Goal: Information Seeking & Learning: Learn about a topic

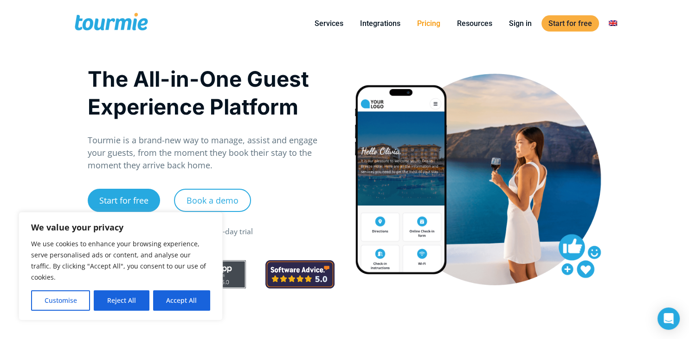
click at [426, 24] on link "Pricing" at bounding box center [428, 24] width 37 height 12
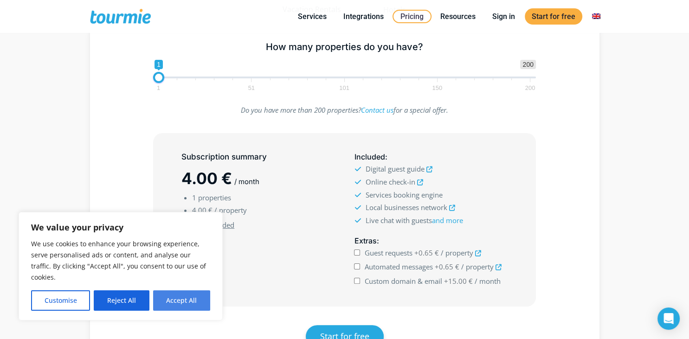
click at [190, 301] on button "Accept All" at bounding box center [181, 300] width 57 height 20
checkbox input "true"
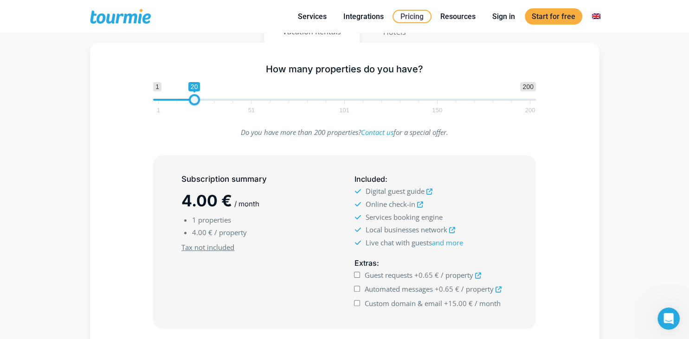
type input "7"
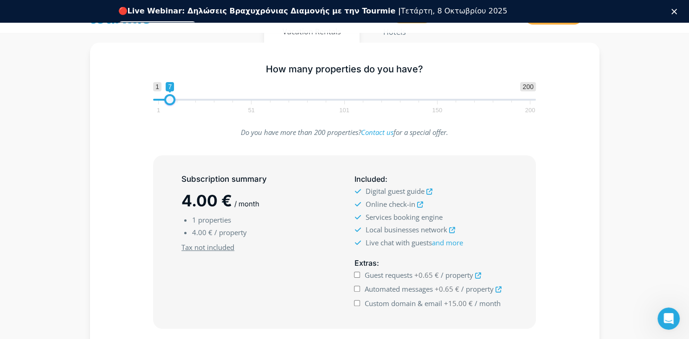
drag, startPoint x: 159, startPoint y: 75, endPoint x: 183, endPoint y: 96, distance: 31.2
click at [170, 73] on div "How many properties do you have? 1 200 0 0 7 1 51 101 150 200 7" at bounding box center [344, 87] width 402 height 60
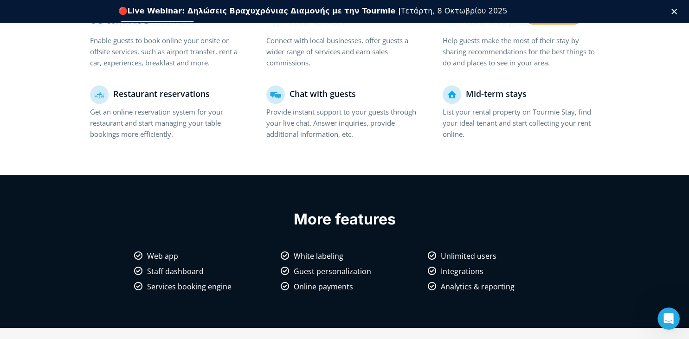
scroll to position [737, 0]
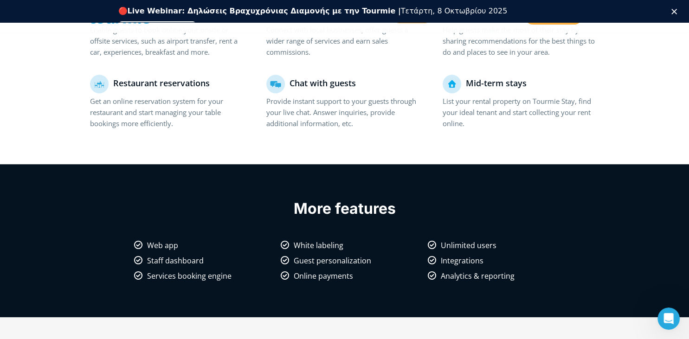
click at [328, 246] on span "White labeling" at bounding box center [319, 245] width 50 height 10
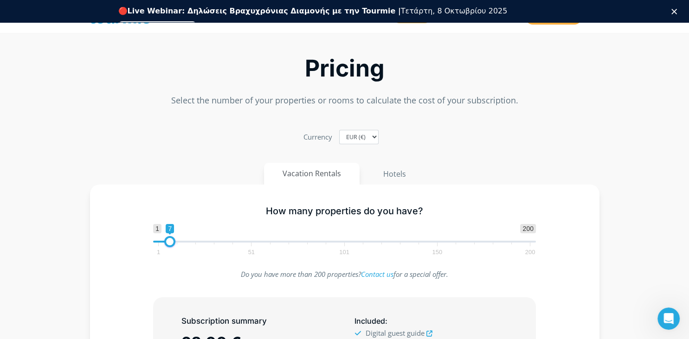
scroll to position [0, 0]
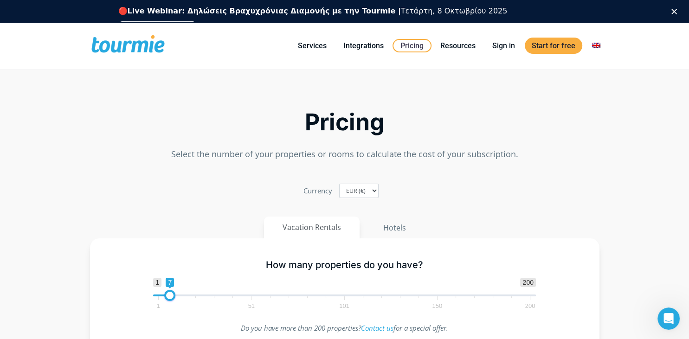
click at [111, 47] on span at bounding box center [128, 46] width 76 height 22
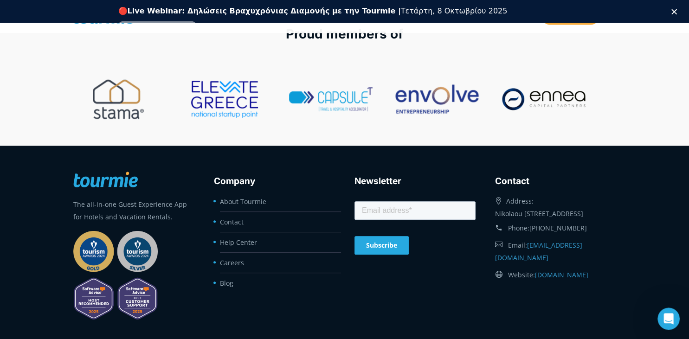
scroll to position [3722, 0]
